Goal: Download file/media

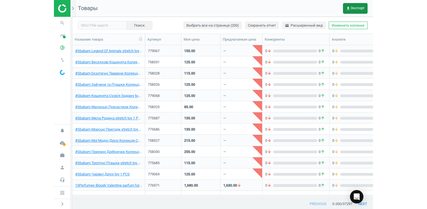
scroll to position [4, 4]
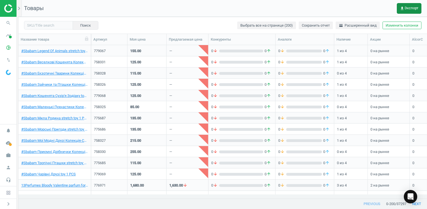
click at [319, 7] on span "get_app Экспорт" at bounding box center [409, 8] width 18 height 4
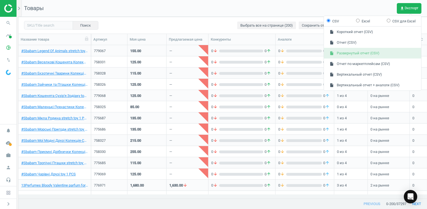
click at [319, 50] on button "insert_drive_file Развернутый отчет (CSV)" at bounding box center [372, 53] width 97 height 11
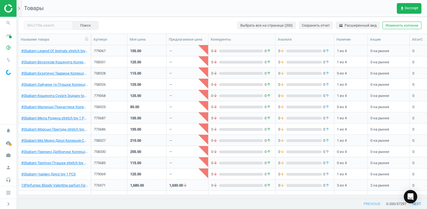
click at [242, 15] on nav "Товары get_app Экспорт" at bounding box center [222, 8] width 409 height 17
click at [319, 9] on span "get_app Экспорт" at bounding box center [409, 8] width 18 height 4
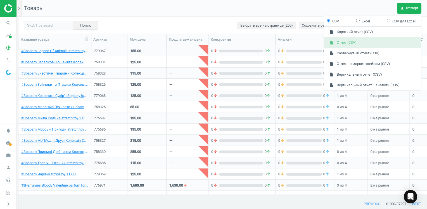
click at [319, 42] on button "insert_drive_file Отчет (CSV)" at bounding box center [372, 42] width 97 height 11
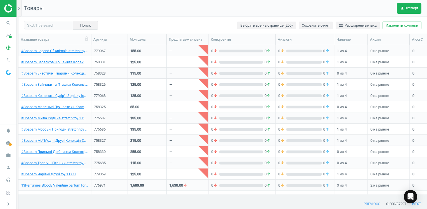
click at [191, 13] on nav "Товары get_app Экспорт" at bounding box center [222, 8] width 409 height 17
click at [319, 9] on span "get_app Экспорт" at bounding box center [409, 8] width 18 height 4
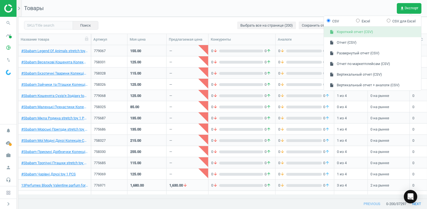
click at [319, 33] on button "insert_drive_file Короткий отчет (CSV)" at bounding box center [372, 32] width 97 height 11
